Goal: Information Seeking & Learning: Learn about a topic

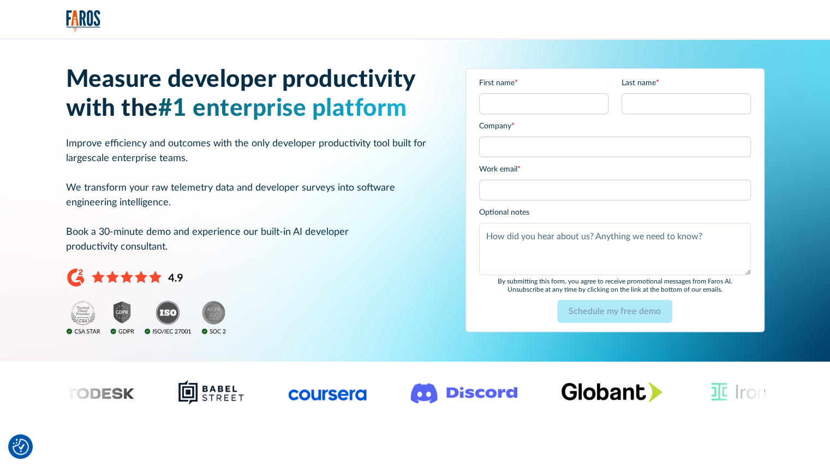
click at [85, 16] on img "home" at bounding box center [83, 21] width 35 height 22
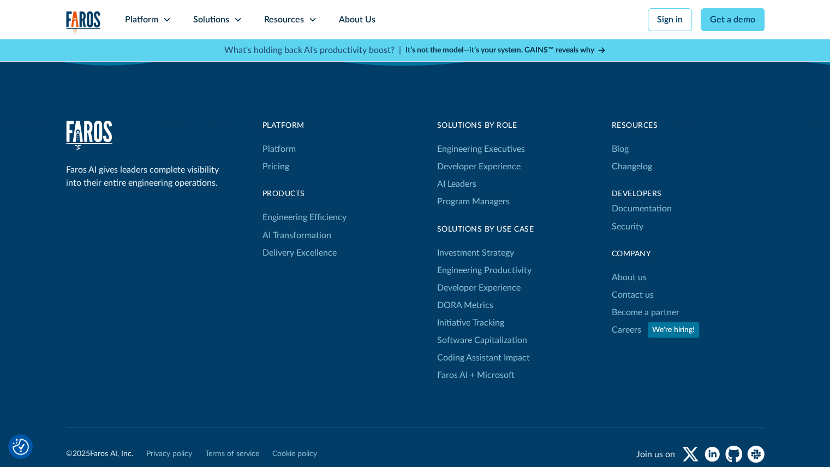
scroll to position [3510, 0]
click at [616, 147] on link "Blog" at bounding box center [620, 149] width 17 height 17
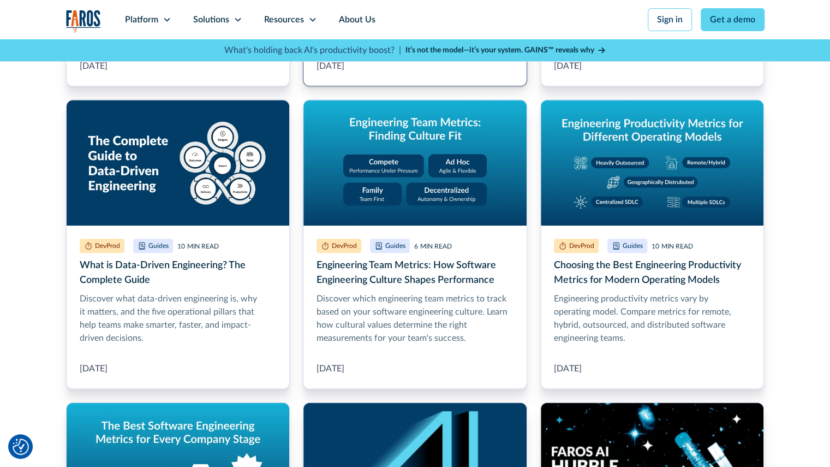
scroll to position [594, 0]
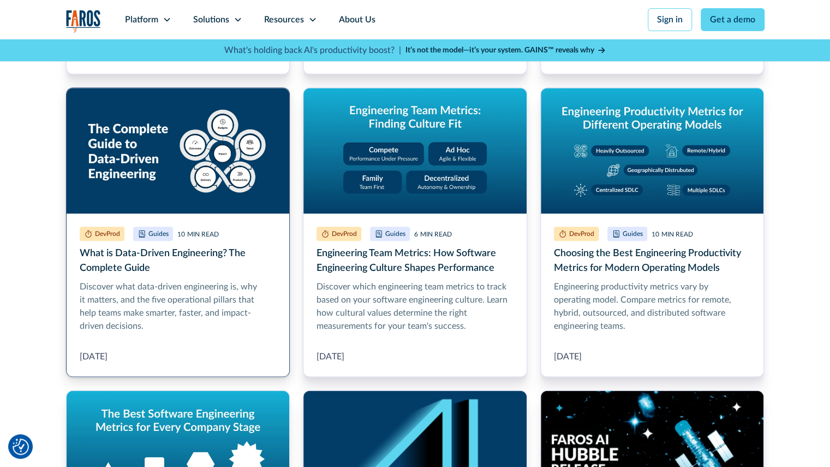
click at [139, 261] on link "What is Data-Driven Engineering? The Complete Guide" at bounding box center [178, 231] width 224 height 289
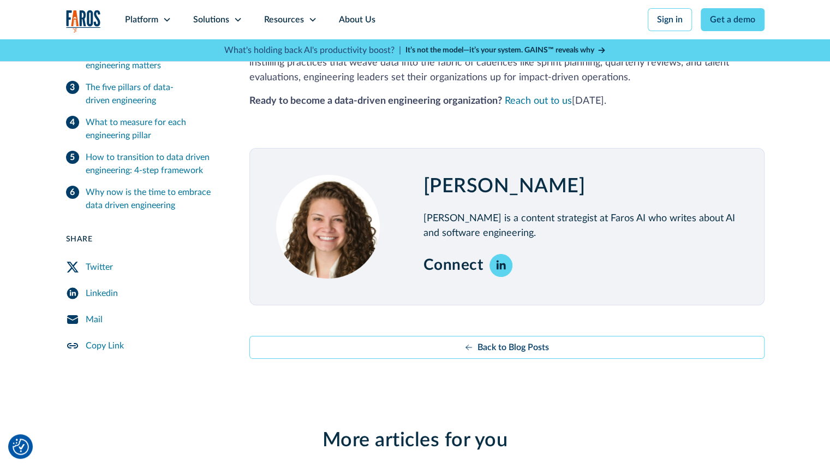
scroll to position [2425, 0]
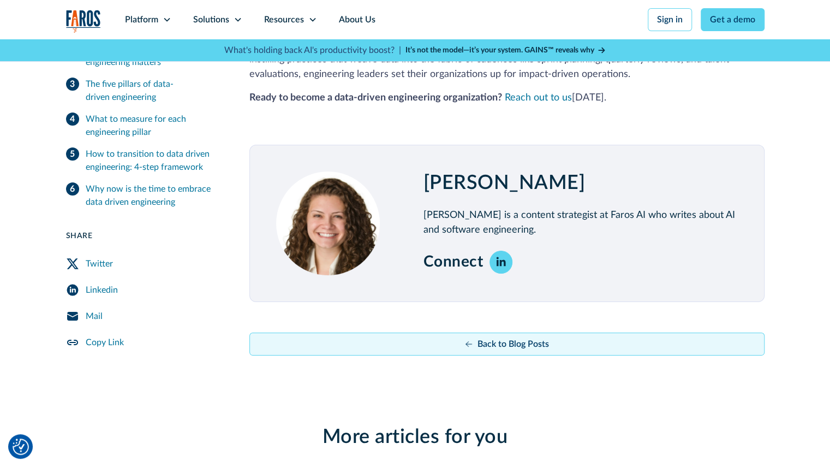
click at [447, 332] on link "Back to Blog Posts" at bounding box center [506, 343] width 515 height 23
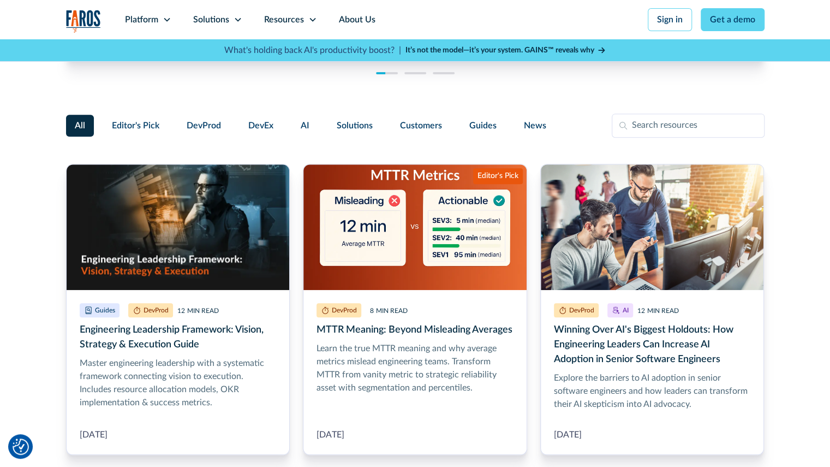
scroll to position [213, 0]
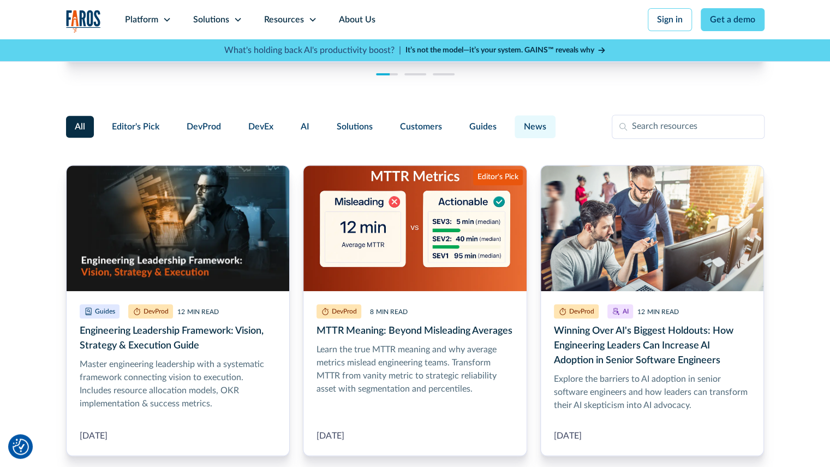
click at [533, 124] on span "News" at bounding box center [535, 126] width 22 height 13
click at [513, 122] on input "News" at bounding box center [513, 122] width 0 height 0
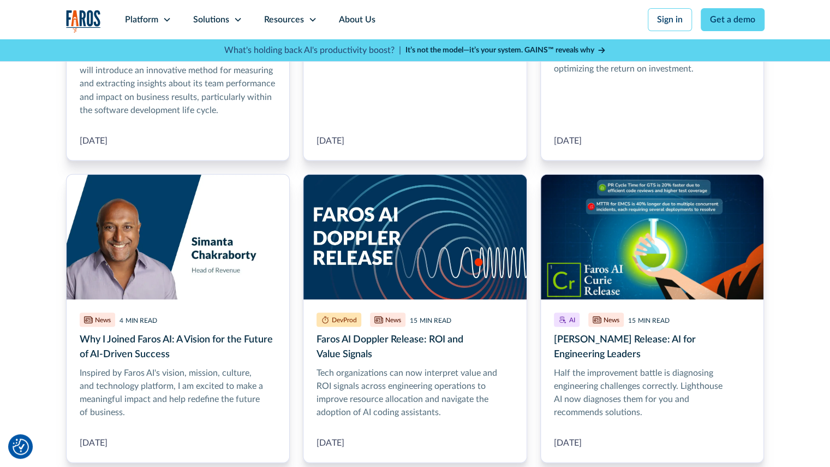
scroll to position [1150, 0]
